Goal: Find specific page/section: Find specific page/section

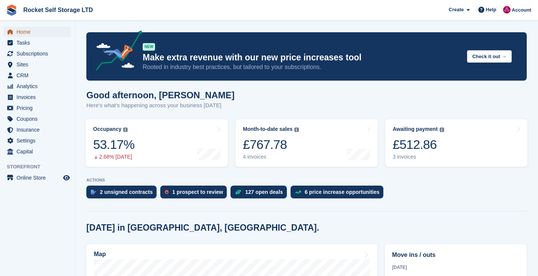
click at [15, 31] on link "Home" at bounding box center [37, 32] width 67 height 11
click at [20, 40] on span "Tasks" at bounding box center [39, 43] width 45 height 11
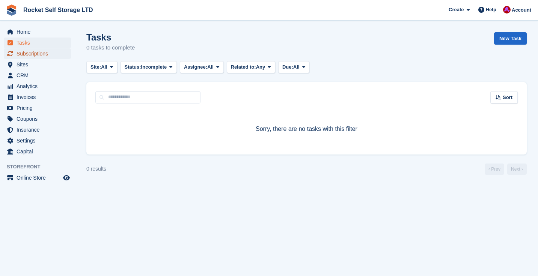
click at [21, 54] on span "Subscriptions" at bounding box center [39, 53] width 45 height 11
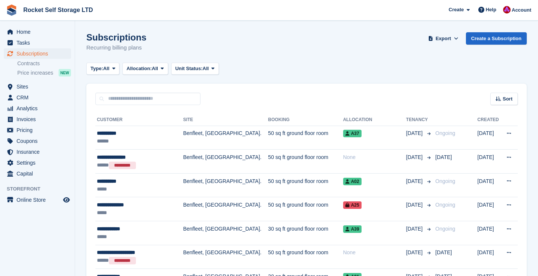
drag, startPoint x: 18, startPoint y: 33, endPoint x: 279, endPoint y: 1, distance: 262.4
